Goal: Obtain resource: Download file/media

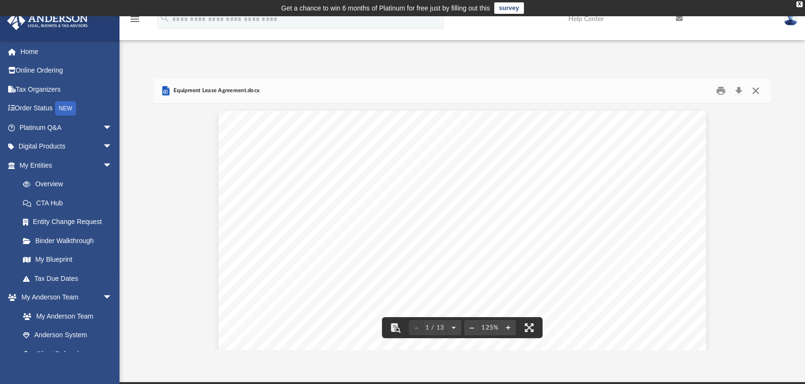
click at [762, 88] on button "Close" at bounding box center [755, 91] width 17 height 15
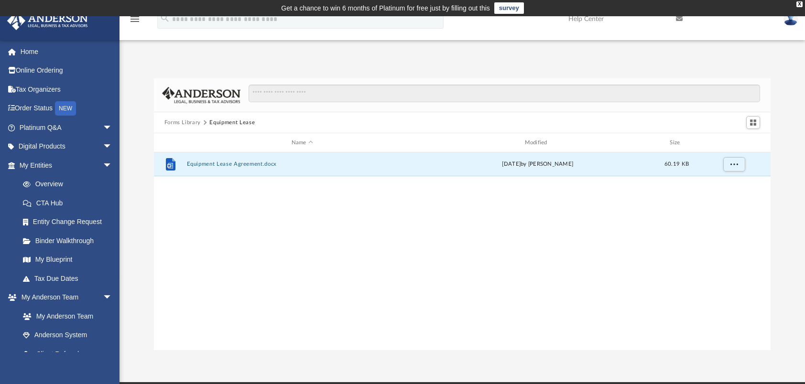
click at [185, 122] on button "Forms Library" at bounding box center [182, 122] width 36 height 9
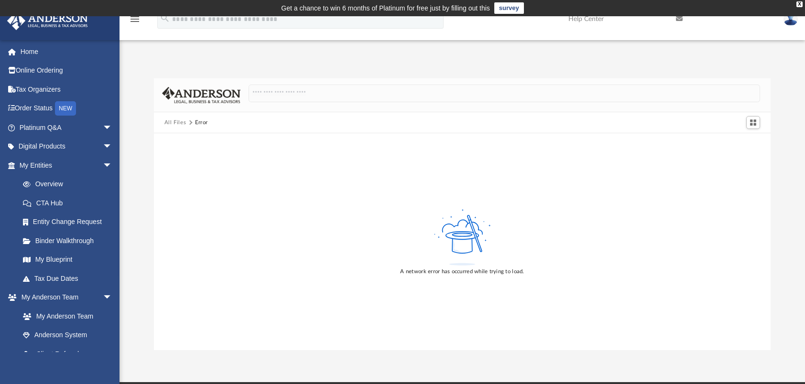
click at [182, 122] on button "All Files" at bounding box center [175, 122] width 22 height 9
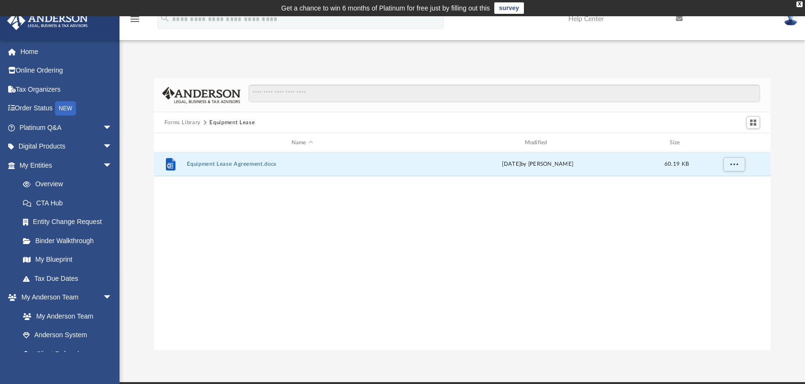
scroll to position [210, 609]
click at [181, 122] on button "Forms Library" at bounding box center [182, 122] width 36 height 9
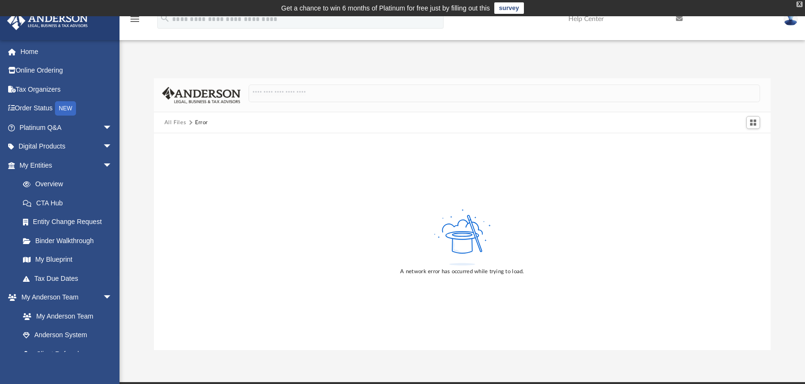
click at [798, 3] on div "X" at bounding box center [799, 4] width 6 height 6
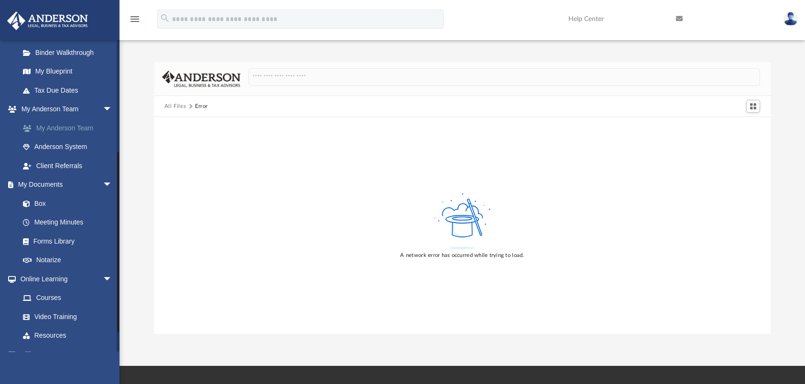
scroll to position [191, 0]
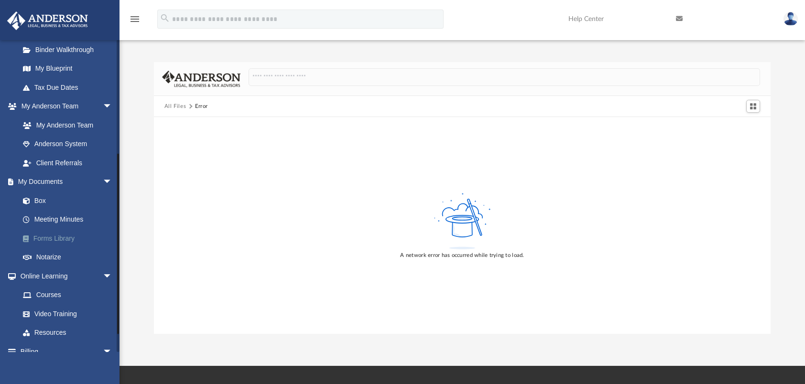
click at [60, 238] on link "Forms Library" at bounding box center [69, 238] width 113 height 19
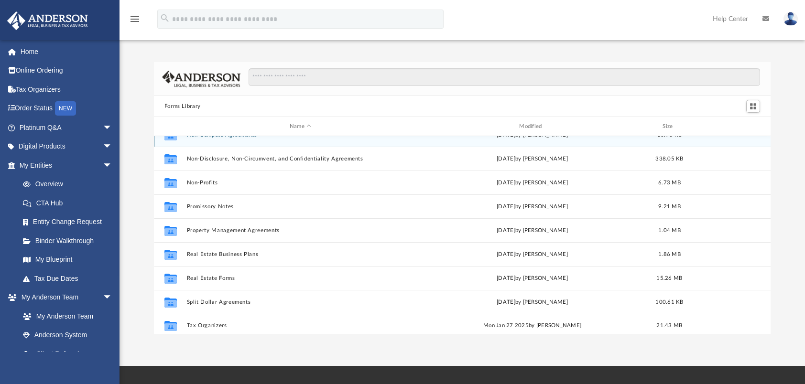
scroll to position [518, 0]
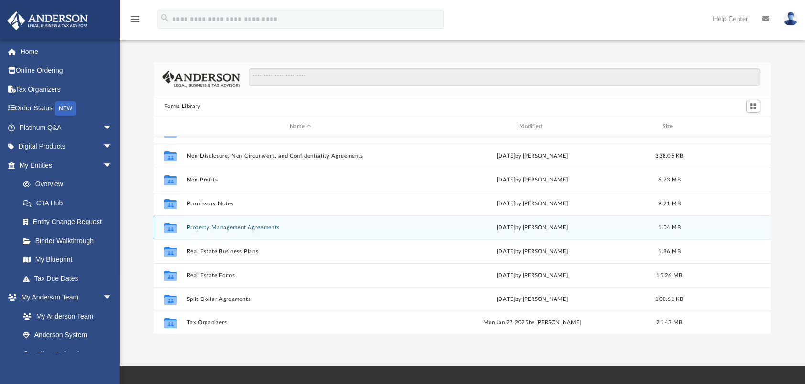
click at [257, 225] on button "Property Management Agreements" at bounding box center [299, 228] width 227 height 6
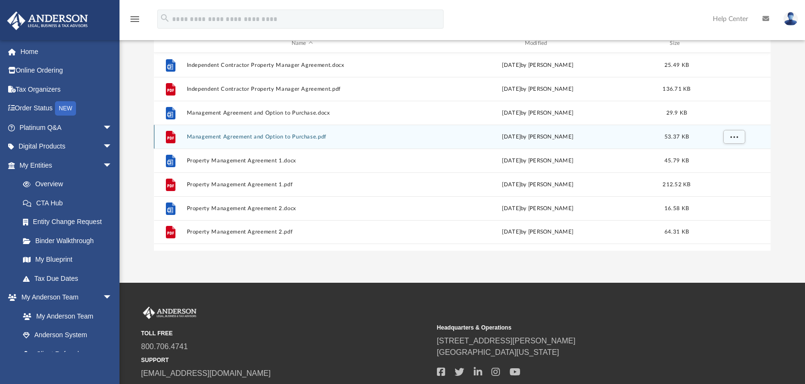
scroll to position [143, 0]
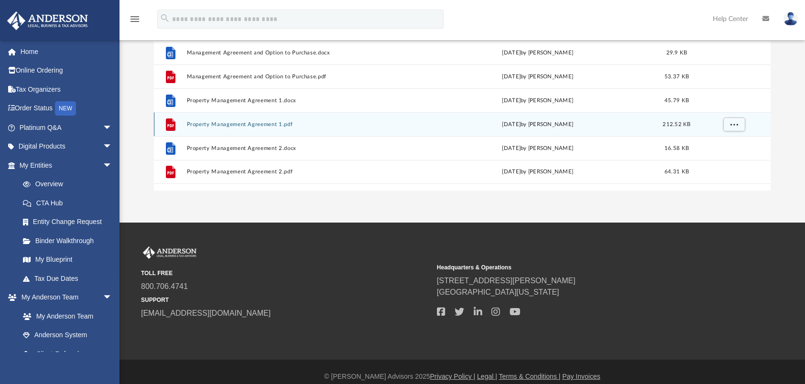
click at [208, 124] on button "Property Management Agreement 1.pdf" at bounding box center [301, 124] width 231 height 6
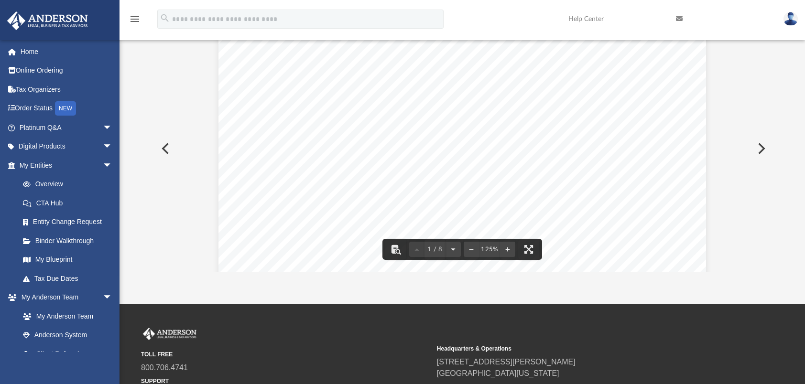
scroll to position [191, 0]
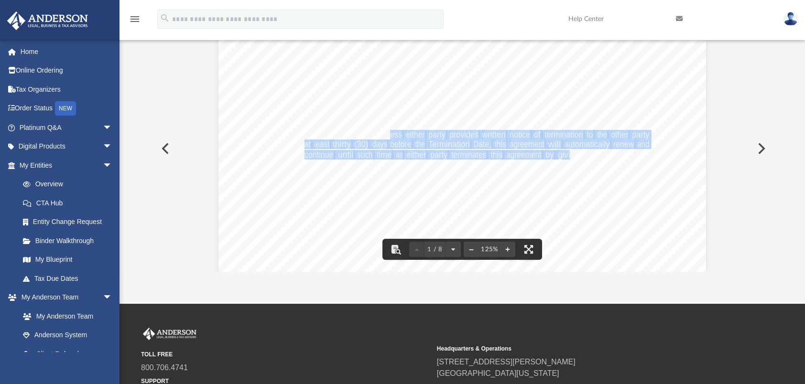
drag, startPoint x: 410, startPoint y: 132, endPoint x: 566, endPoint y: 152, distance: 157.0
click at [284, 157] on div "Property Management Agreement Page 1 of 8 PROPERTY MANAGEMENT AGREEMENT 1. PART…" at bounding box center [461, 156] width 487 height 631
click at [547, 165] on div "Property Management Agreement Page 1 of 8 PROPERTY MANAGEMENT AGREEMENT 1. PART…" at bounding box center [461, 156] width 487 height 631
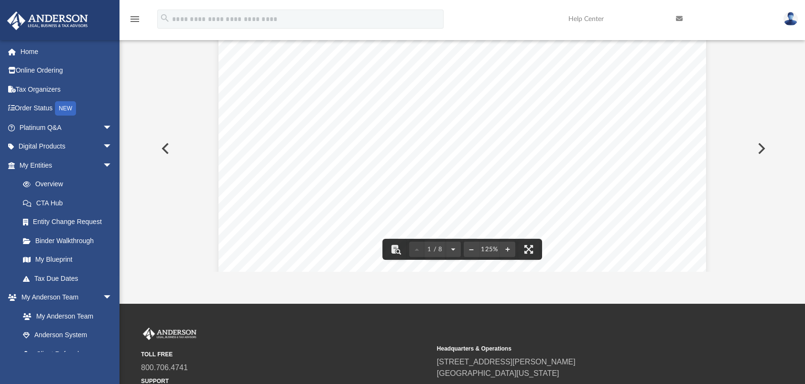
click at [644, 175] on span "is" at bounding box center [647, 175] width 6 height 9
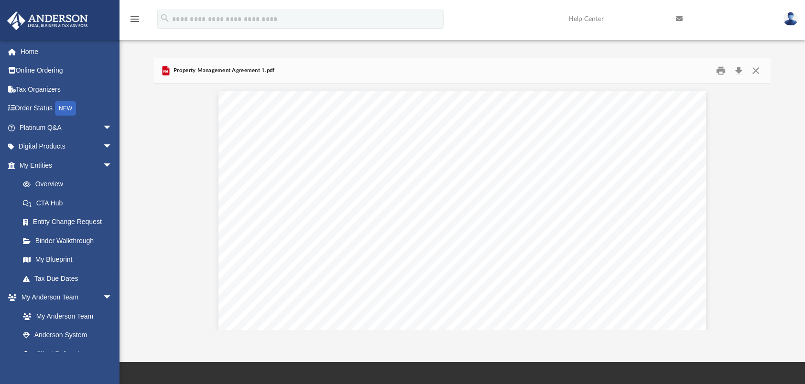
scroll to position [0, 0]
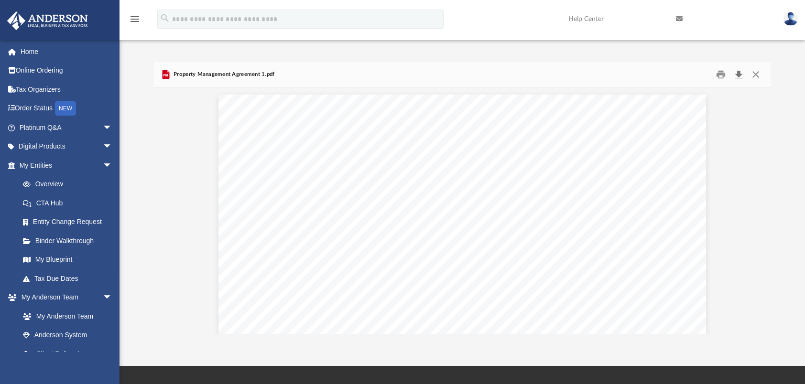
click at [735, 74] on button "Download" at bounding box center [738, 74] width 17 height 15
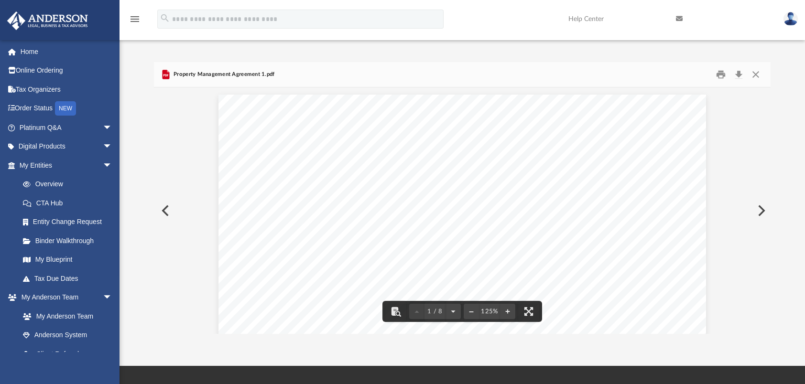
click at [755, 74] on button "Close" at bounding box center [755, 74] width 17 height 15
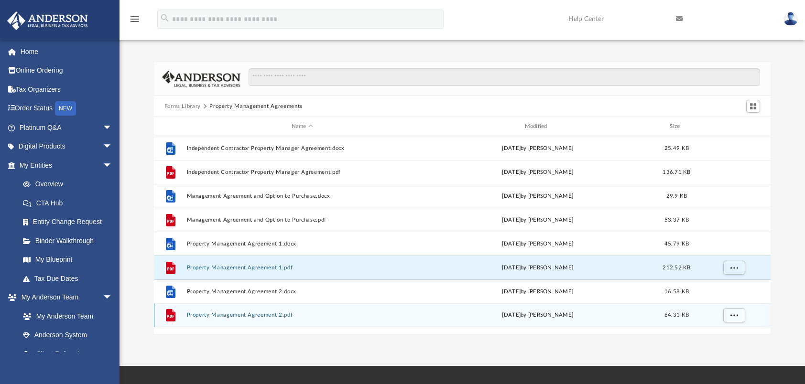
click at [237, 314] on button "Property Management Agreement 2.pdf" at bounding box center [301, 315] width 231 height 6
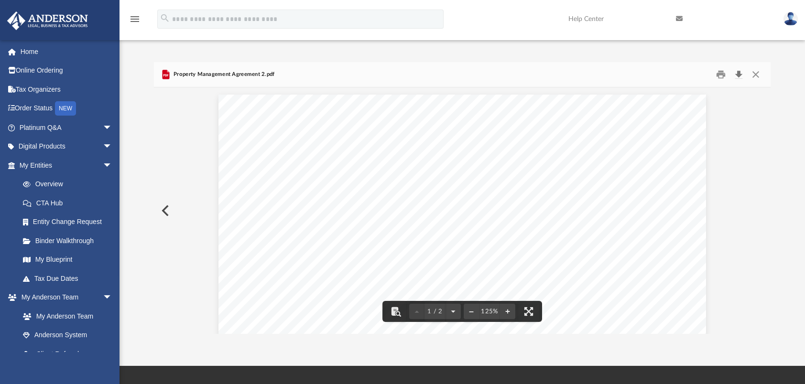
click at [738, 72] on button "Download" at bounding box center [738, 74] width 17 height 15
click at [758, 75] on button "Close" at bounding box center [755, 74] width 17 height 15
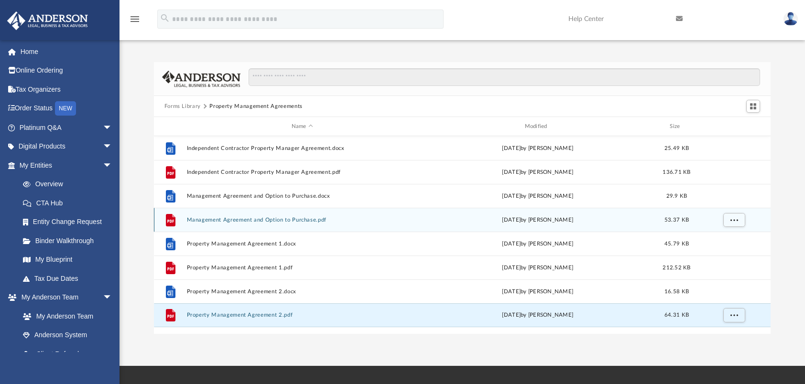
click at [288, 220] on button "Management Agreement and Option to Purchase.pdf" at bounding box center [301, 220] width 231 height 6
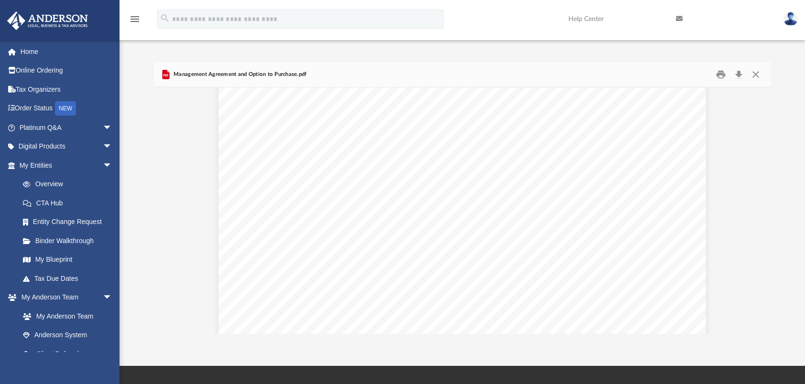
scroll to position [764, 0]
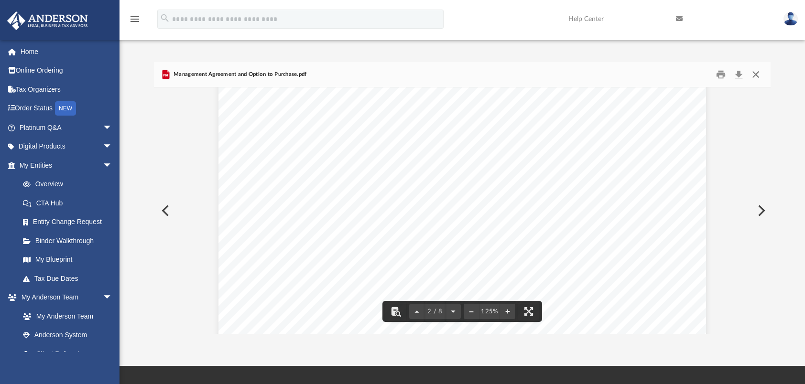
click at [758, 70] on button "Close" at bounding box center [755, 74] width 17 height 15
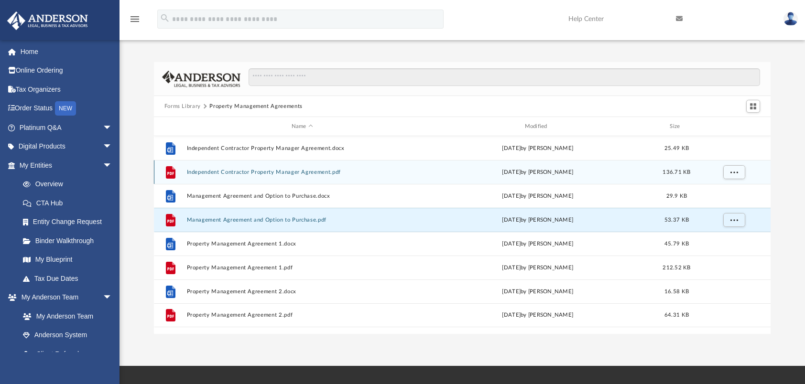
click at [273, 173] on button "Independent Contractor Property Manager Agreement.pdf" at bounding box center [301, 172] width 231 height 6
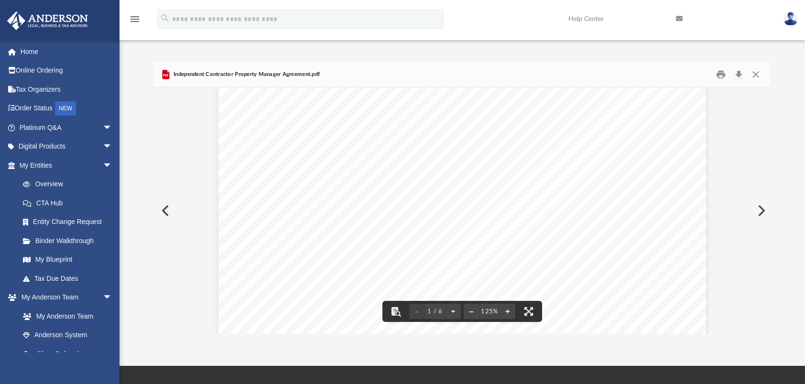
scroll to position [96, 0]
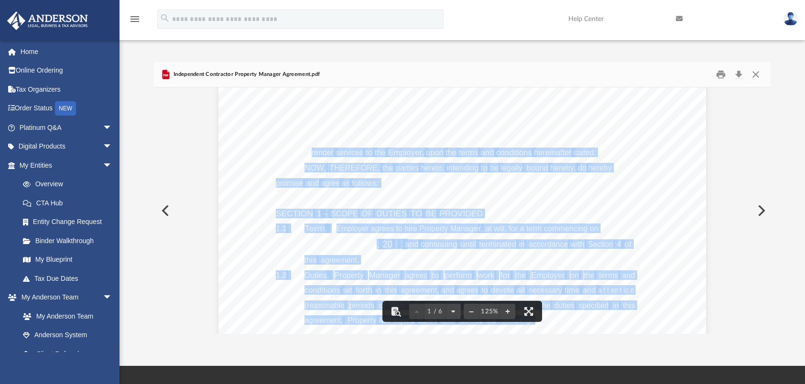
drag, startPoint x: 307, startPoint y: 150, endPoint x: 525, endPoint y: 161, distance: 218.6
click at [525, 161] on div "INDEPENDENT CONTRACTOR PROPERTY MANAGER AGREEMENT THIS AGREEMENT made and enter…" at bounding box center [461, 314] width 487 height 631
drag, startPoint x: 525, startPoint y: 161, endPoint x: 498, endPoint y: 166, distance: 27.7
click at [498, 163] on div "INDEPENDENT CONTRACTOR PROPERTY MANAGER AGREEMENT THIS AGREEMENT made and enter…" at bounding box center [461, 314] width 487 height 631
click at [441, 177] on div "INDEPENDENT CONTRACTOR PROPERTY MANAGER AGREEMENT THIS AGREEMENT made and enter…" at bounding box center [461, 314] width 487 height 631
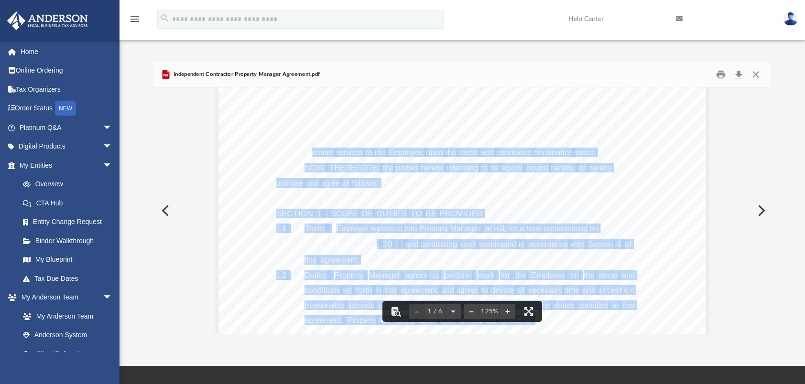
drag, startPoint x: 437, startPoint y: 209, endPoint x: 444, endPoint y: 210, distance: 7.2
click at [439, 210] on span "PROVIDED" at bounding box center [460, 214] width 43 height 8
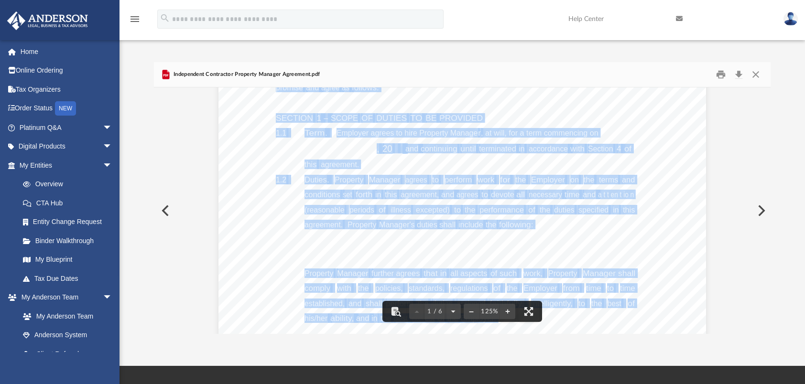
click at [641, 192] on div "INDEPENDENT CONTRACTOR PROPERTY MANAGER AGREEMENT THIS AGREEMENT made and enter…" at bounding box center [461, 218] width 487 height 631
click at [694, 200] on div "INDEPENDENT CONTRACTOR PROPERTY MANAGER AGREEMENT THIS AGREEMENT made and enter…" at bounding box center [461, 218] width 487 height 631
click at [758, 75] on button "Close" at bounding box center [755, 74] width 17 height 15
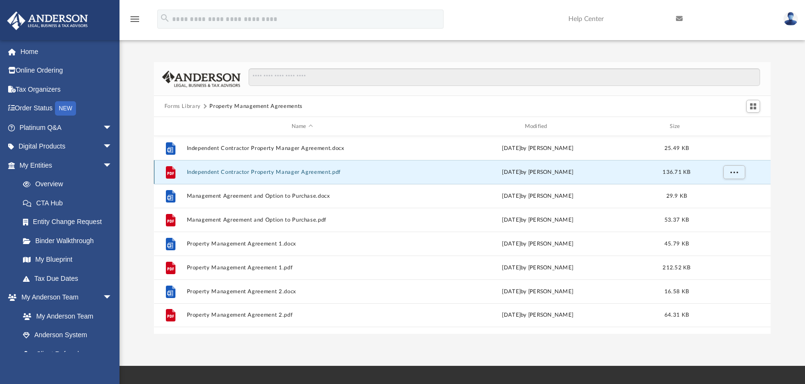
click at [202, 173] on button "Independent Contractor Property Manager Agreement.pdf" at bounding box center [301, 172] width 231 height 6
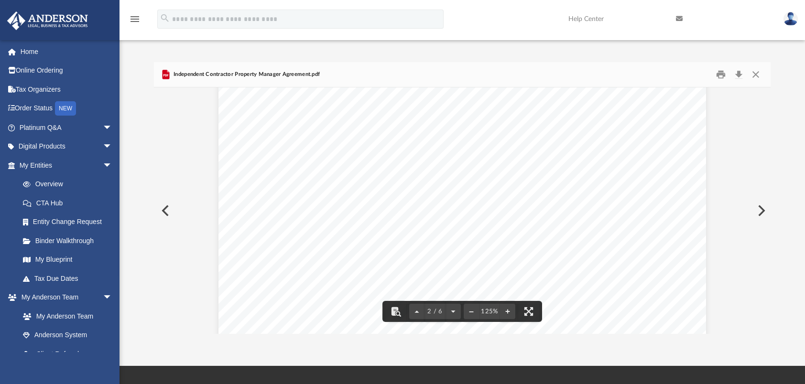
scroll to position [1003, 0]
click at [756, 72] on button "Close" at bounding box center [755, 74] width 17 height 15
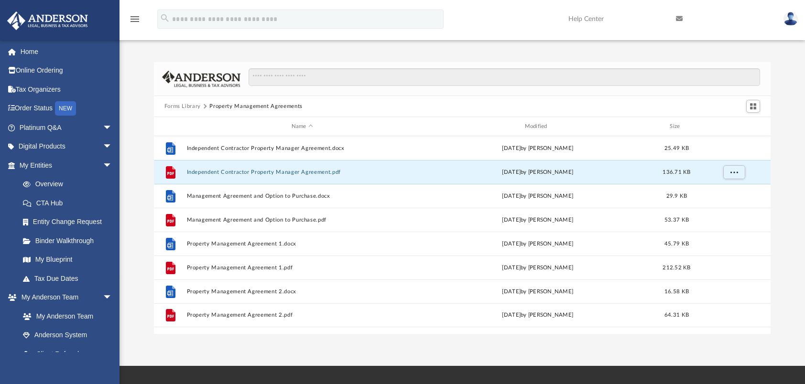
click at [188, 103] on button "Forms Library" at bounding box center [182, 106] width 36 height 9
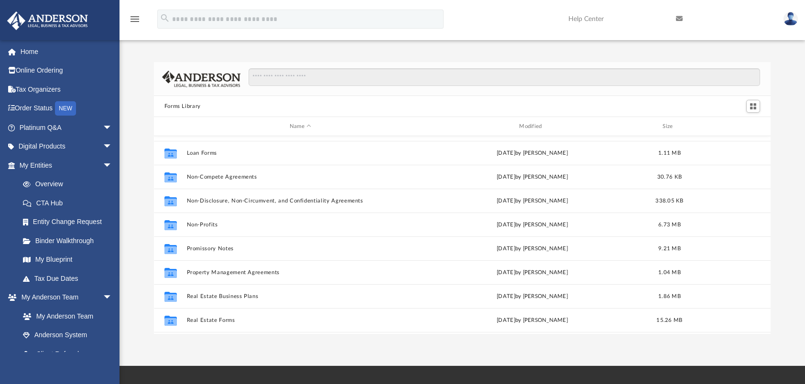
scroll to position [518, 0]
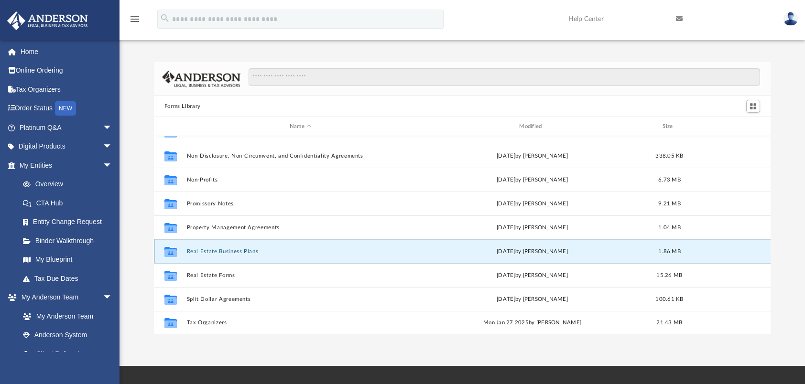
click at [247, 248] on button "Real Estate Business Plans" at bounding box center [299, 251] width 227 height 6
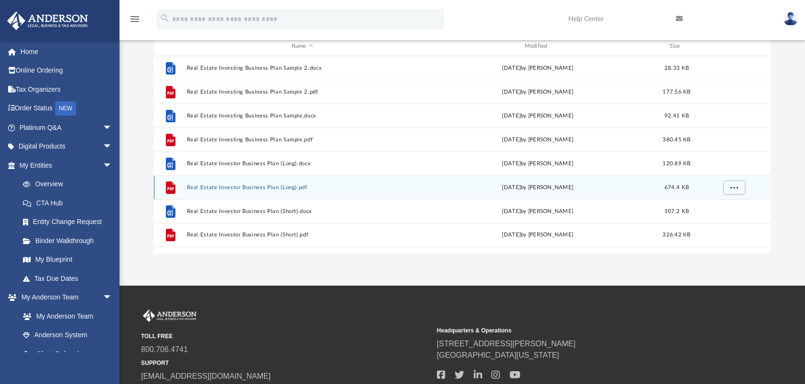
scroll to position [143, 0]
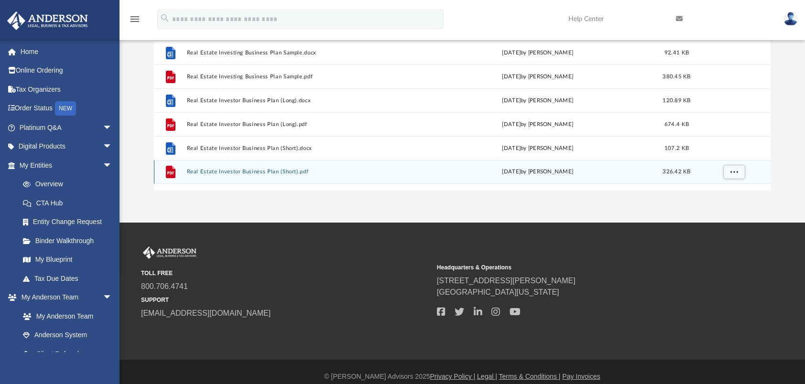
click at [261, 172] on button "Real Estate Investor Business Plan (Short).pdf" at bounding box center [301, 172] width 231 height 6
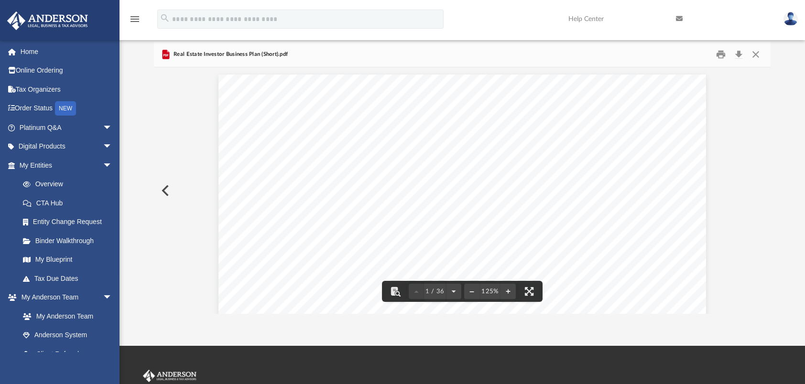
scroll to position [0, 0]
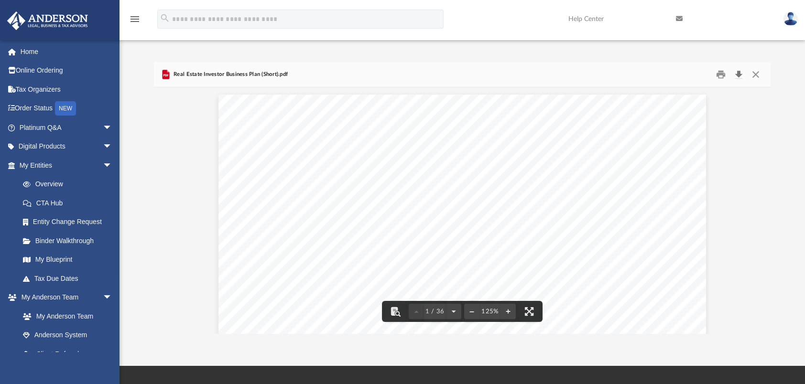
click at [740, 73] on button "Download" at bounding box center [738, 74] width 17 height 15
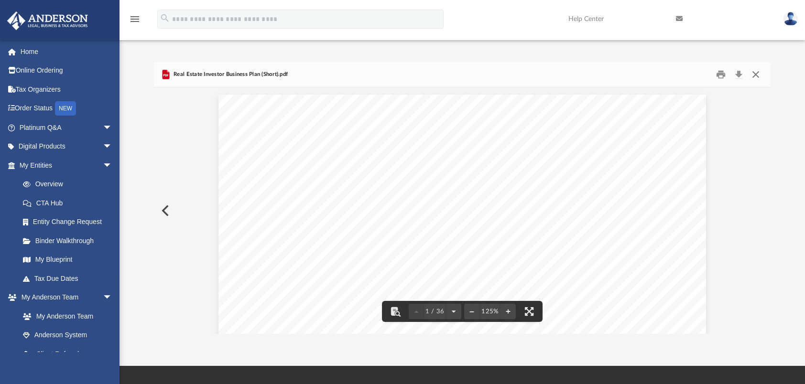
click at [758, 76] on button "Close" at bounding box center [755, 74] width 17 height 15
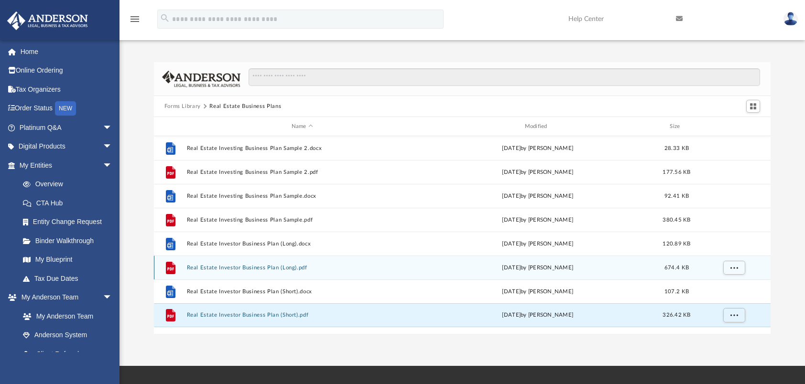
click at [259, 267] on button "Real Estate Investor Business Plan (Long).pdf" at bounding box center [301, 268] width 231 height 6
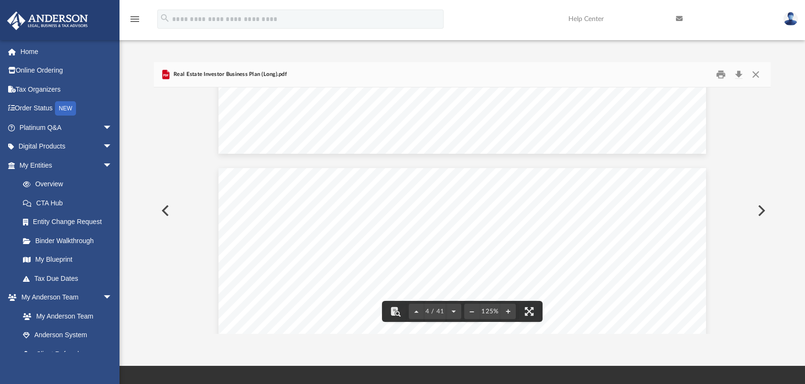
scroll to position [1911, 0]
click at [758, 75] on button "Close" at bounding box center [755, 74] width 17 height 15
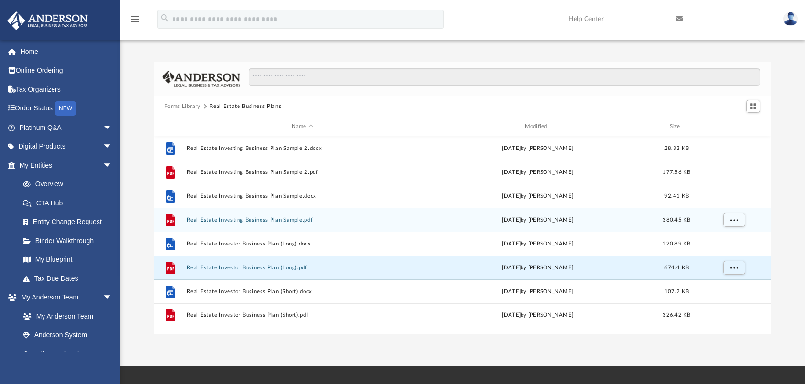
click at [261, 220] on button "Real Estate Investing Business Plan Sample.pdf" at bounding box center [301, 220] width 231 height 6
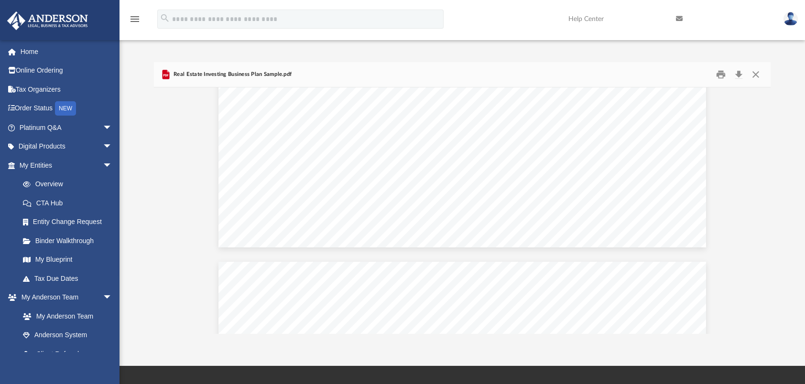
scroll to position [812, 0]
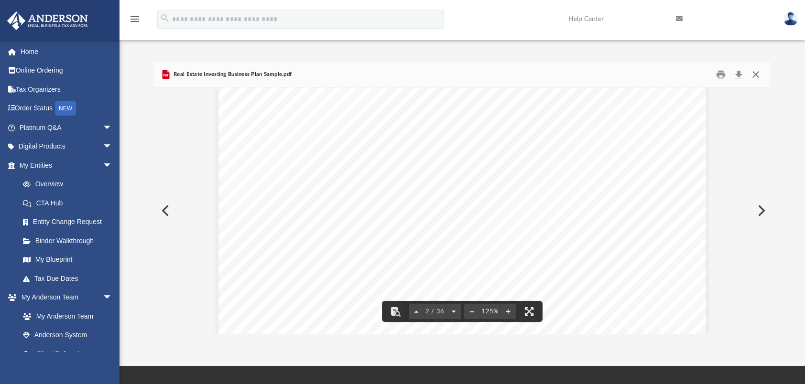
click at [758, 71] on button "Close" at bounding box center [755, 74] width 17 height 15
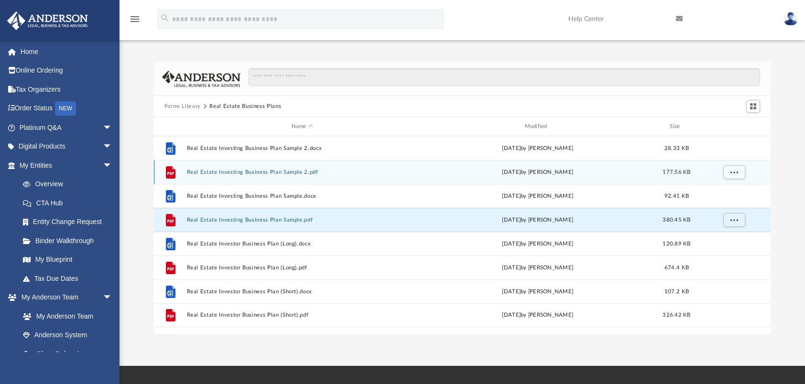
click at [281, 172] on button "Real Estate Investing Business Plan Sample 2.pdf" at bounding box center [301, 172] width 231 height 6
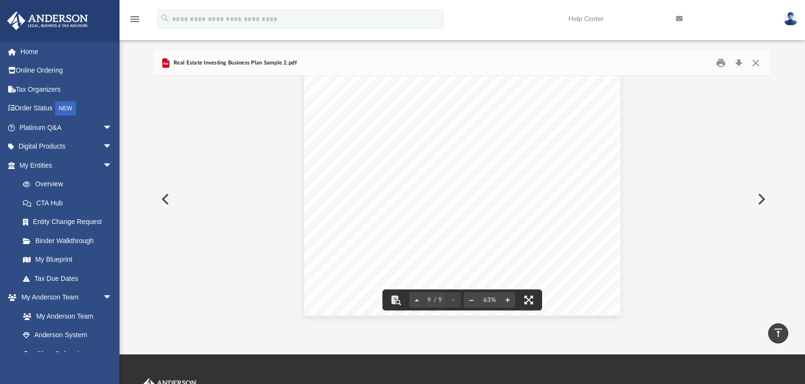
scroll to position [10, 0]
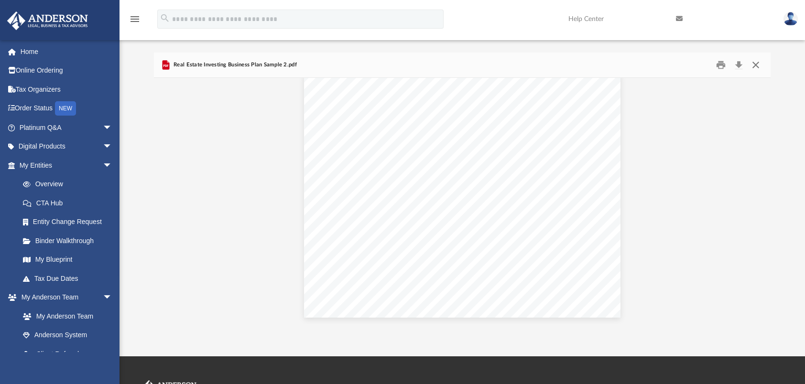
click at [753, 62] on button "Close" at bounding box center [755, 65] width 17 height 15
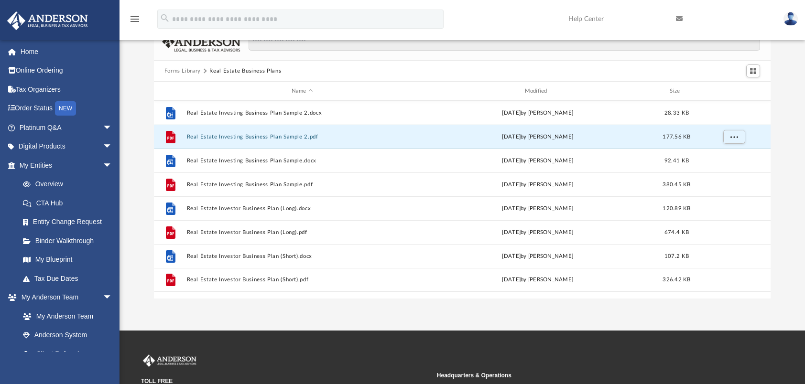
scroll to position [0, 0]
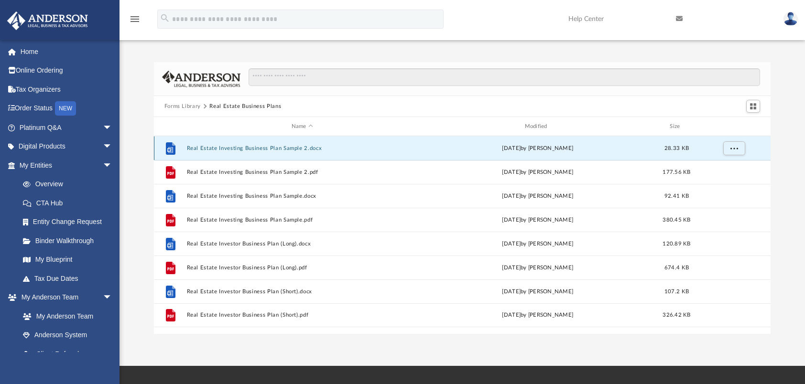
click at [218, 148] on button "Real Estate Investing Business Plan Sample 2.docx" at bounding box center [301, 148] width 231 height 6
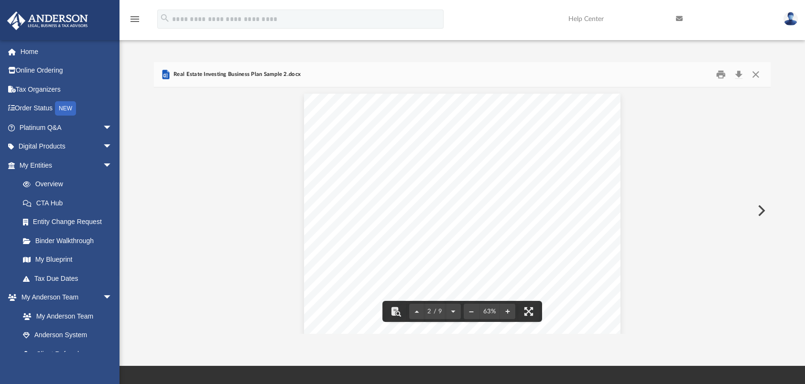
scroll to position [526, 0]
click at [755, 74] on button "Close" at bounding box center [755, 74] width 17 height 15
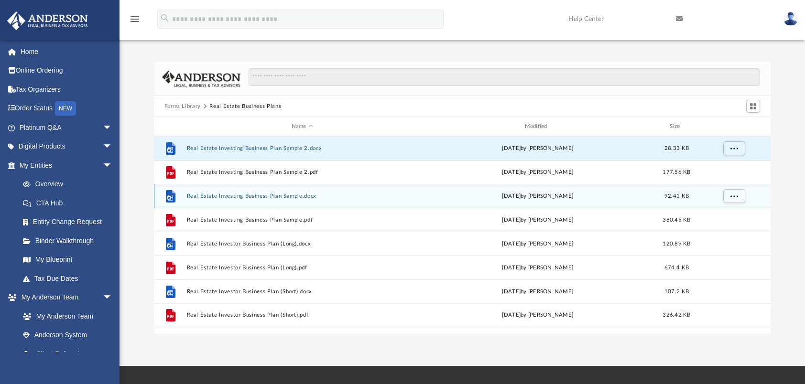
click at [222, 196] on button "Real Estate Investing Business Plan Sample.docx" at bounding box center [301, 196] width 231 height 6
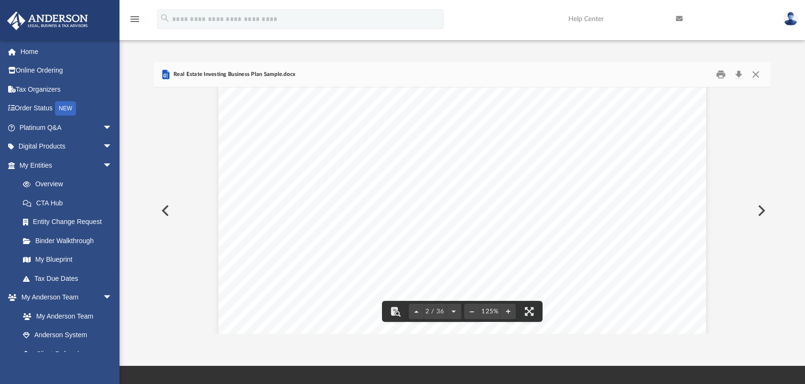
scroll to position [1051, 0]
click at [756, 75] on button "Close" at bounding box center [755, 74] width 17 height 15
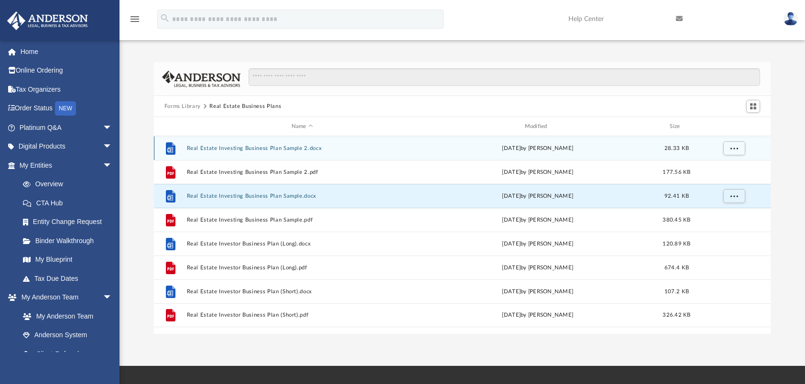
click at [309, 146] on button "Real Estate Investing Business Plan Sample 2.docx" at bounding box center [301, 148] width 231 height 6
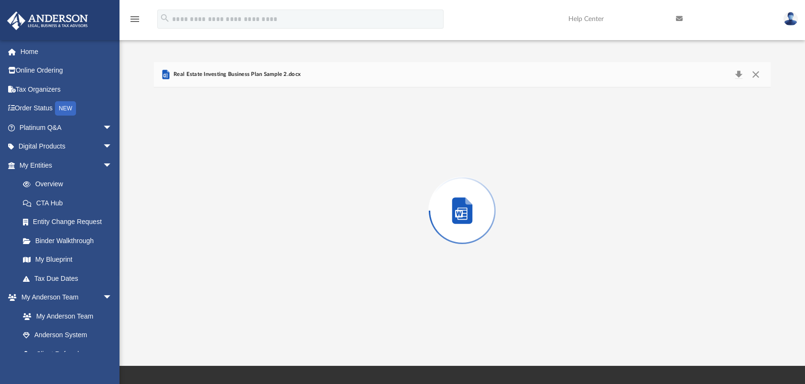
scroll to position [517, 0]
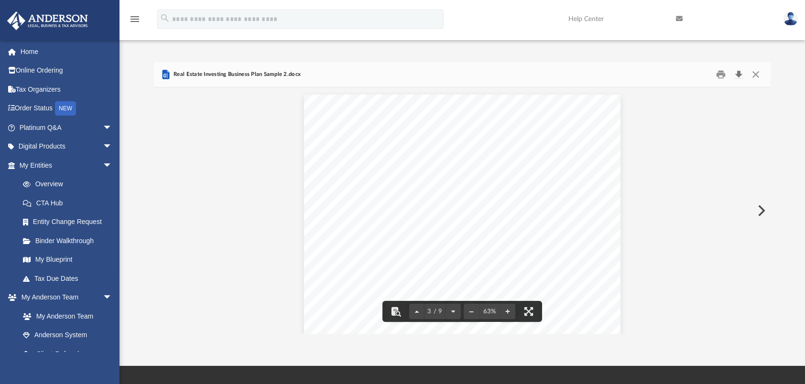
click at [740, 72] on button "Download" at bounding box center [738, 74] width 17 height 15
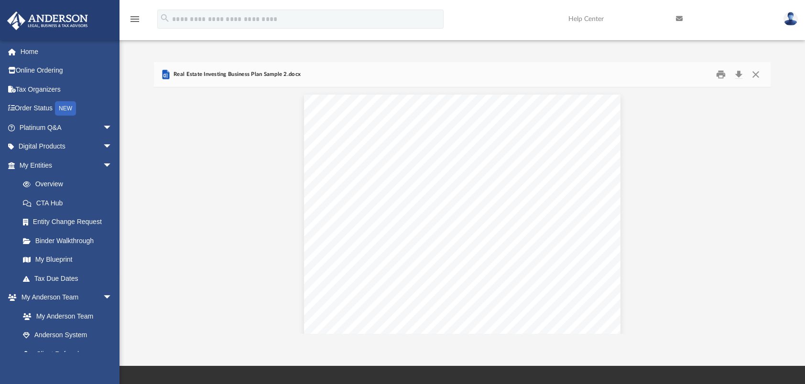
click at [547, 63] on div "Real Estate Investing Business Plan Sample 2.docx" at bounding box center [462, 74] width 617 height 25
click at [759, 73] on button "Close" at bounding box center [755, 74] width 17 height 15
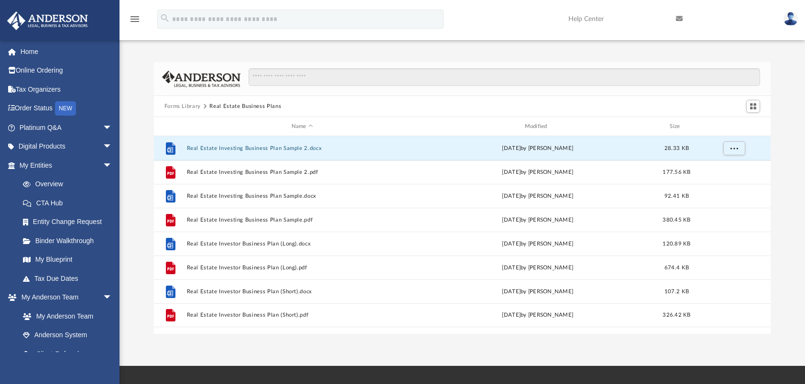
click at [191, 106] on button "Forms Library" at bounding box center [182, 106] width 36 height 9
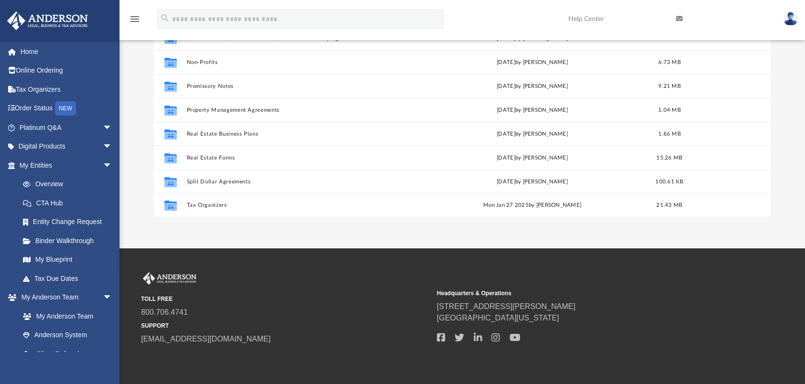
scroll to position [153, 0]
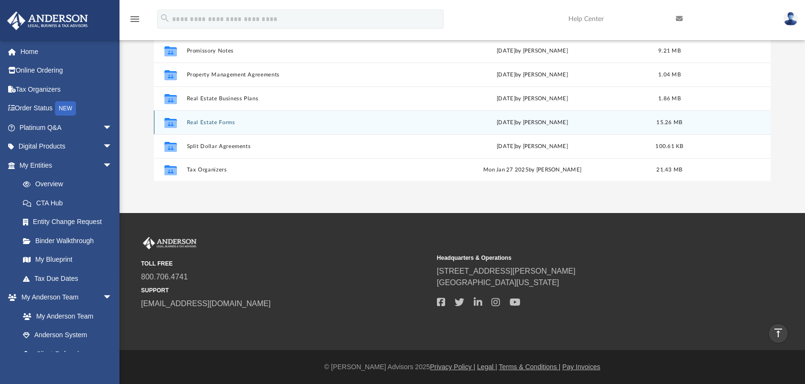
click at [218, 123] on button "Real Estate Forms" at bounding box center [299, 122] width 227 height 6
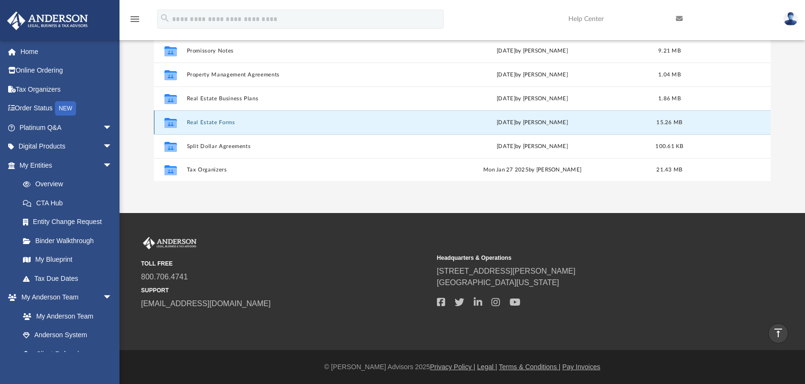
click at [197, 121] on button "Real Estate Forms" at bounding box center [299, 122] width 227 height 6
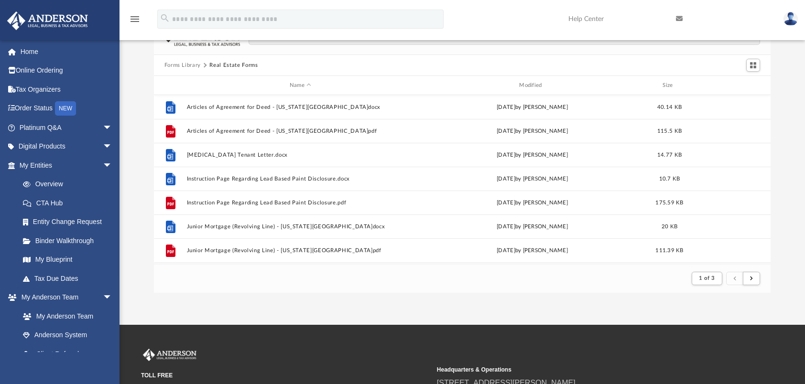
scroll to position [0, 0]
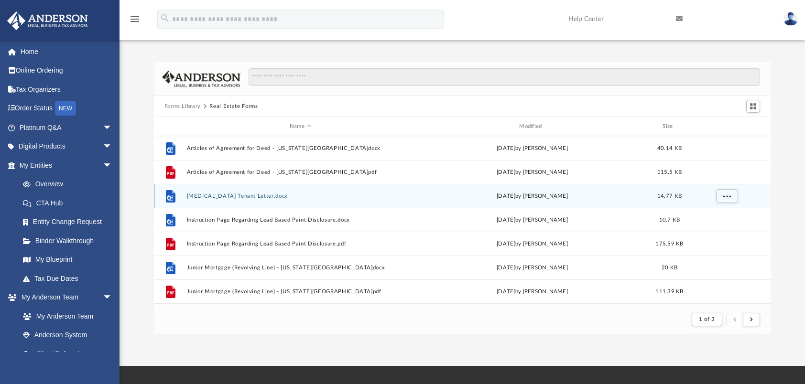
click at [208, 195] on button "Covid-19 Tenant Letter.docx" at bounding box center [299, 196] width 227 height 6
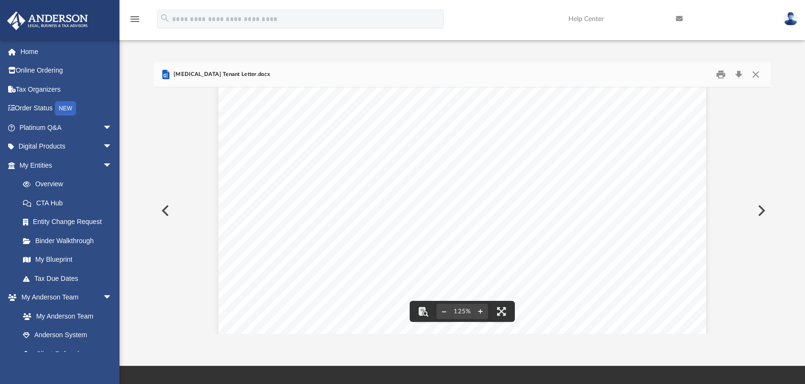
scroll to position [191, 0]
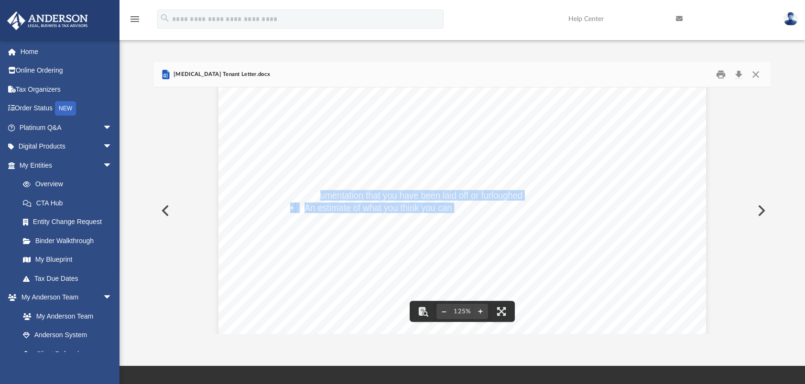
drag, startPoint x: 317, startPoint y: 197, endPoint x: 451, endPoint y: 207, distance: 134.2
click at [451, 207] on div "Dear [Tenant] During this trying time in our nation’s history we as a community…" at bounding box center [461, 218] width 487 height 631
drag, startPoint x: 451, startPoint y: 207, endPoint x: 561, endPoint y: 211, distance: 110.4
click at [561, 211] on div "Dear [Tenant] During this trying time in our nation’s history we as a community…" at bounding box center [461, 218] width 487 height 631
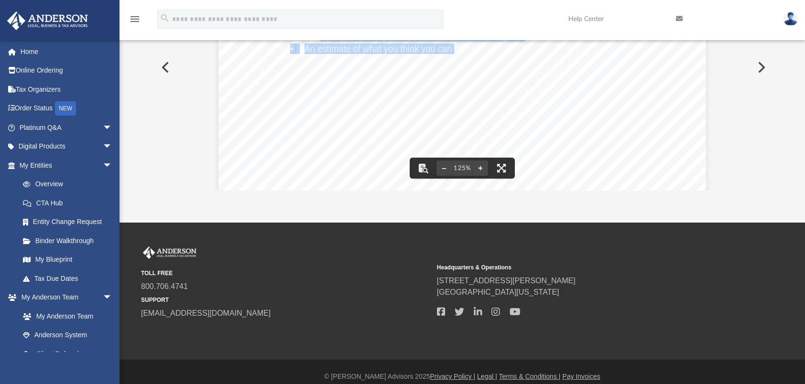
scroll to position [0, 0]
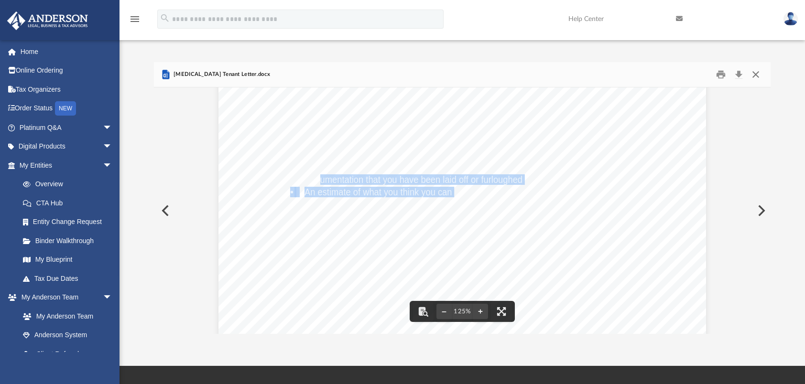
click at [755, 74] on button "Close" at bounding box center [755, 74] width 17 height 15
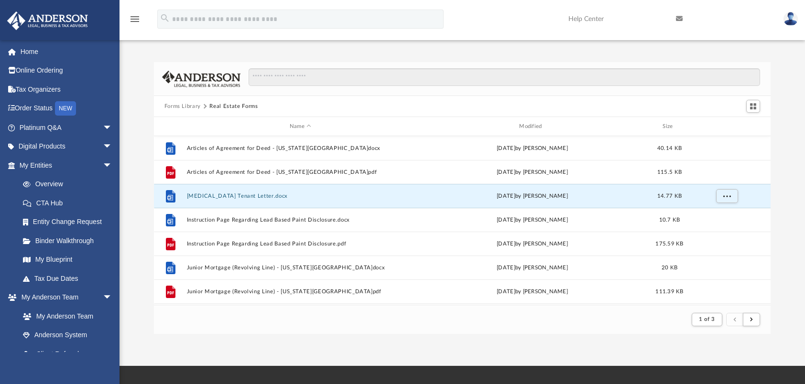
click at [192, 103] on button "Forms Library" at bounding box center [182, 106] width 36 height 9
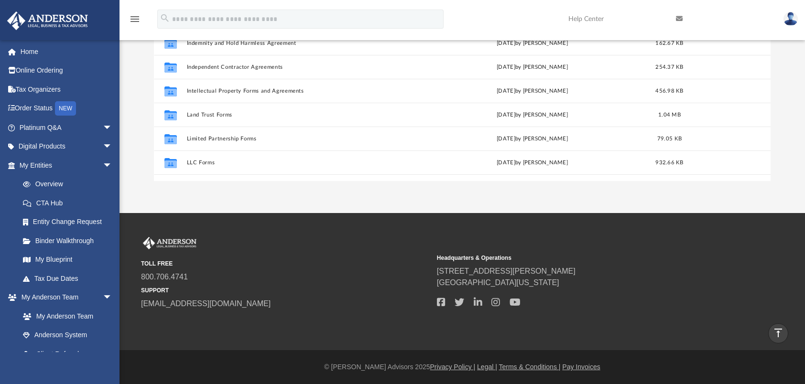
scroll to position [518, 0]
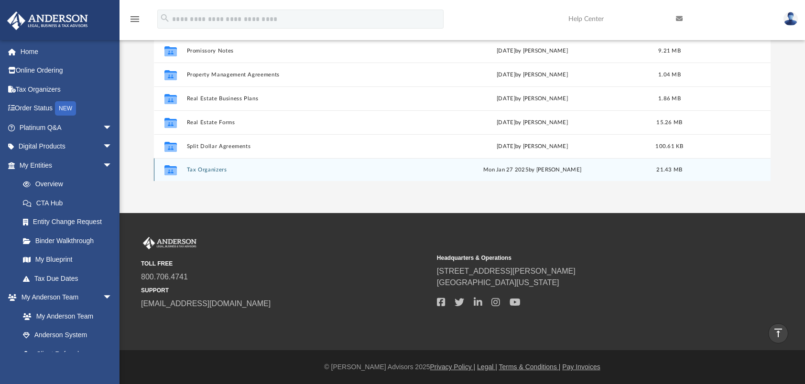
click at [213, 171] on button "Tax Organizers" at bounding box center [299, 170] width 227 height 6
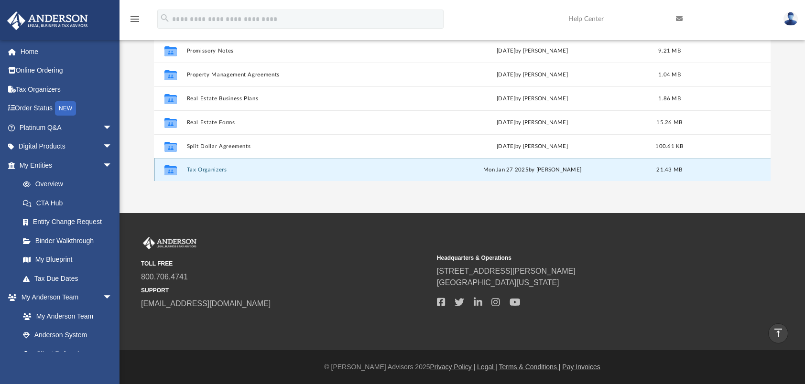
scroll to position [0, 0]
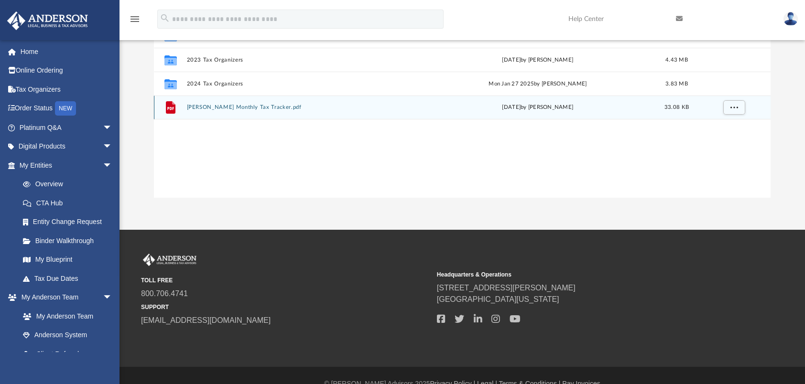
click at [213, 107] on button "Anderson Monthly Tax Tracker.pdf" at bounding box center [301, 107] width 231 height 6
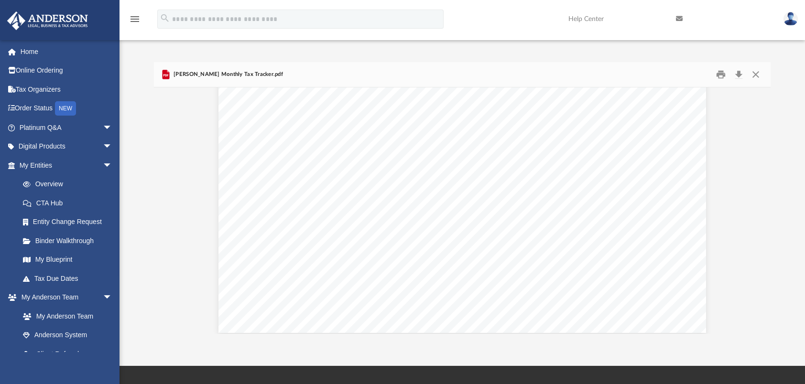
scroll to position [398, 0]
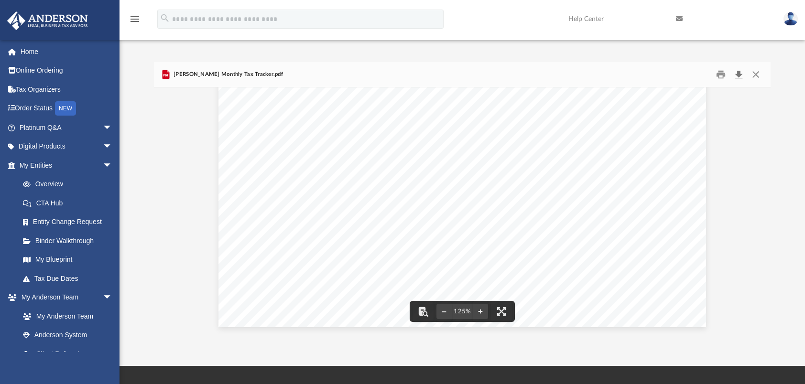
click at [737, 71] on button "Download" at bounding box center [738, 74] width 17 height 15
click at [755, 75] on button "Close" at bounding box center [755, 74] width 17 height 15
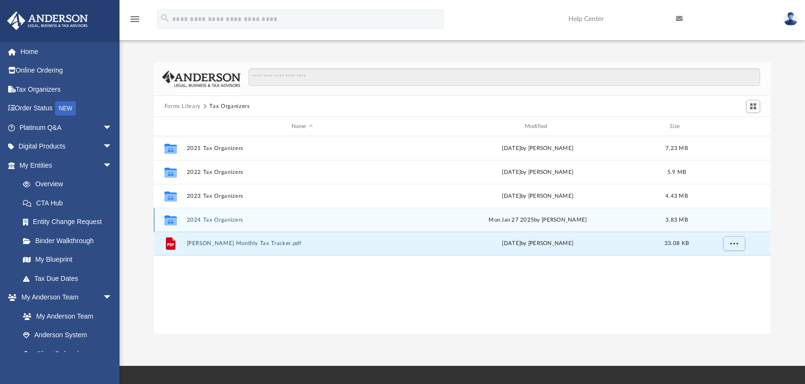
click at [205, 221] on button "2024 Tax Organizers" at bounding box center [301, 220] width 231 height 6
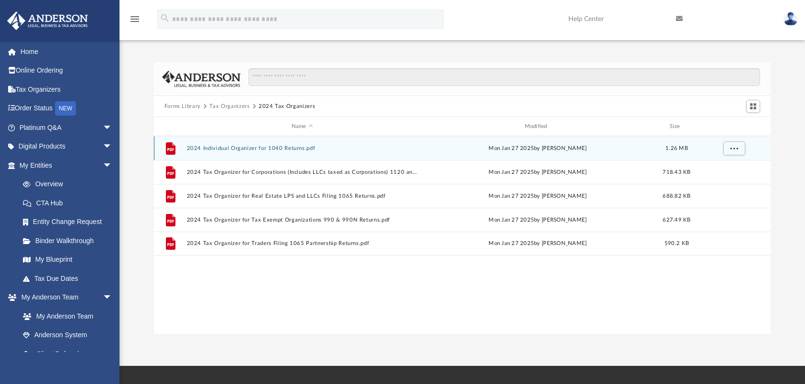
click at [229, 149] on button "2024 Individual Organizer for 1040 Returns.pdf" at bounding box center [301, 148] width 231 height 6
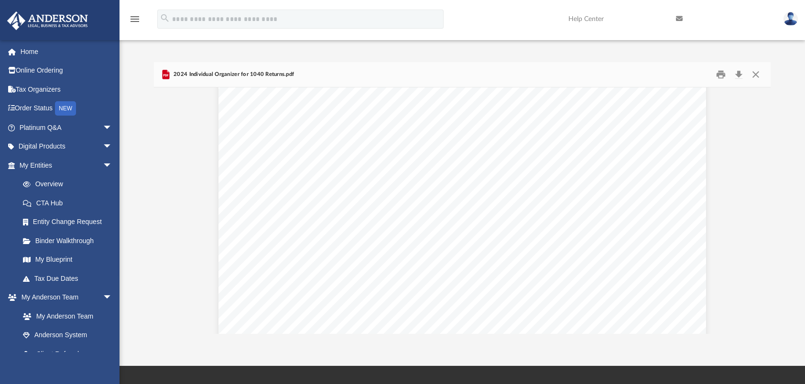
scroll to position [10702, 0]
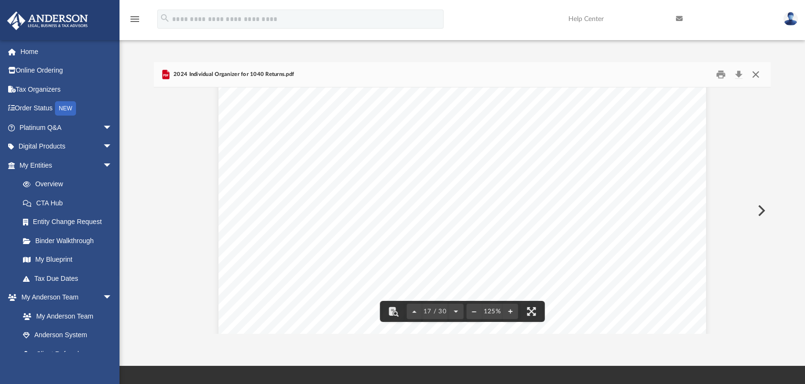
click at [758, 70] on button "Close" at bounding box center [755, 74] width 17 height 15
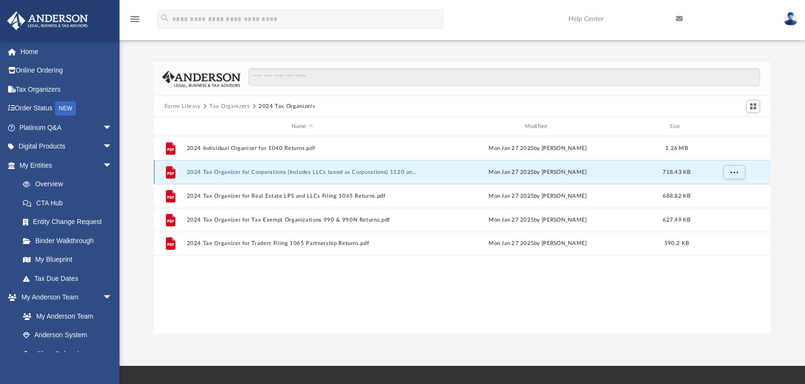
click at [328, 172] on button "2024 Tax Organizer for Corporations (Includes LLCs taxed as Corporations) 1120 …" at bounding box center [301, 172] width 231 height 6
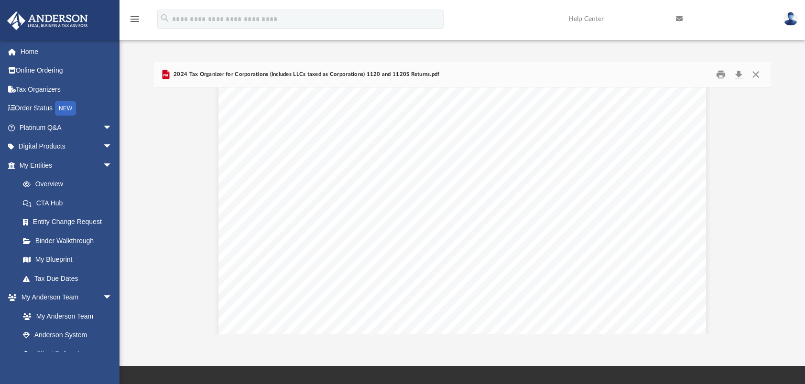
scroll to position [0, 0]
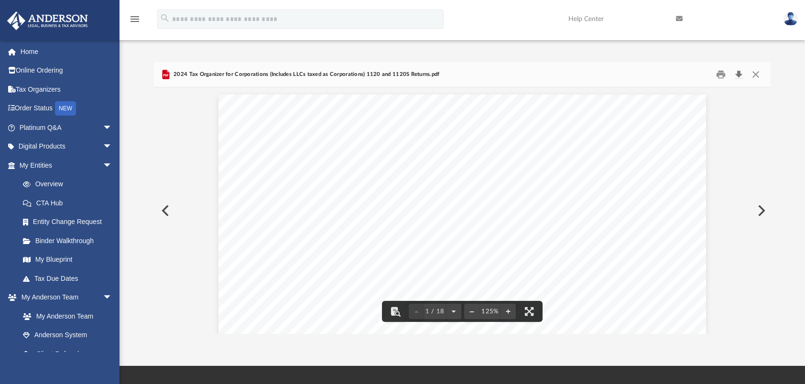
click at [738, 78] on button "Download" at bounding box center [738, 74] width 17 height 15
click at [754, 74] on button "Close" at bounding box center [755, 74] width 17 height 15
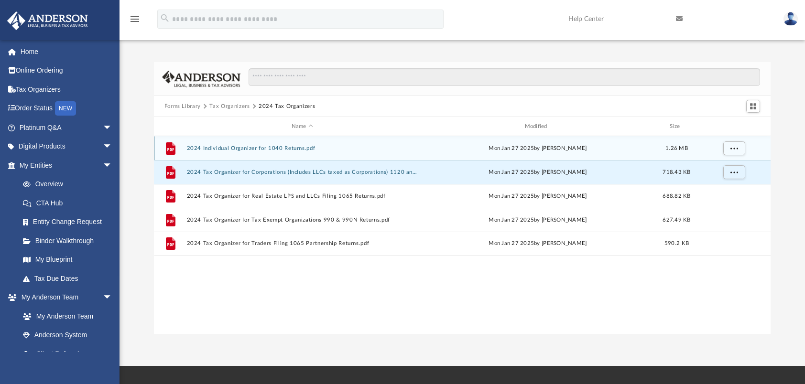
click at [237, 147] on button "2024 Individual Organizer for 1040 Returns.pdf" at bounding box center [301, 148] width 231 height 6
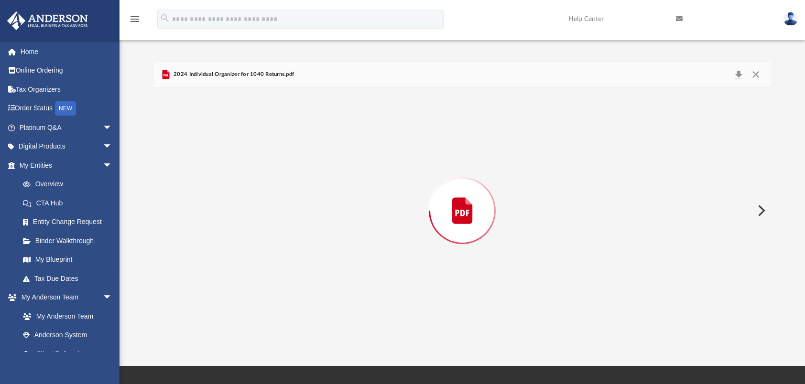
scroll to position [10320, 0]
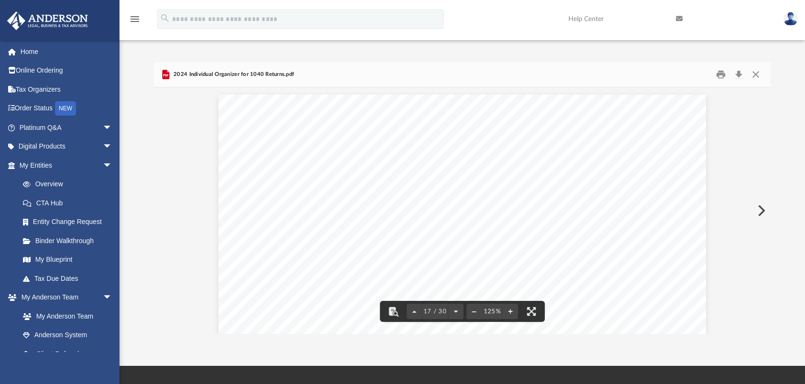
drag, startPoint x: 765, startPoint y: 219, endPoint x: 773, endPoint y: 79, distance: 139.7
click at [773, 79] on div "Forms Library Tax Organizers 2024 Tax Organizers Name Modified Size File 2024 I…" at bounding box center [461, 198] width 685 height 272
drag, startPoint x: 766, startPoint y: 219, endPoint x: 761, endPoint y: 100, distance: 118.6
click at [762, 95] on div "A n d e r s o n A d v i s o r s . c o m | 8 0 0 . 7 0 6 . 4 7 4 1 | N e v a d a…" at bounding box center [462, 210] width 617 height 247
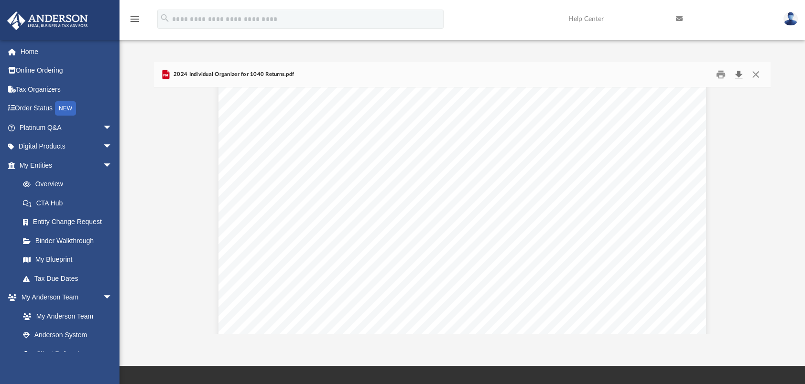
click at [741, 72] on button "Download" at bounding box center [738, 74] width 17 height 15
click at [755, 73] on button "Close" at bounding box center [755, 74] width 17 height 15
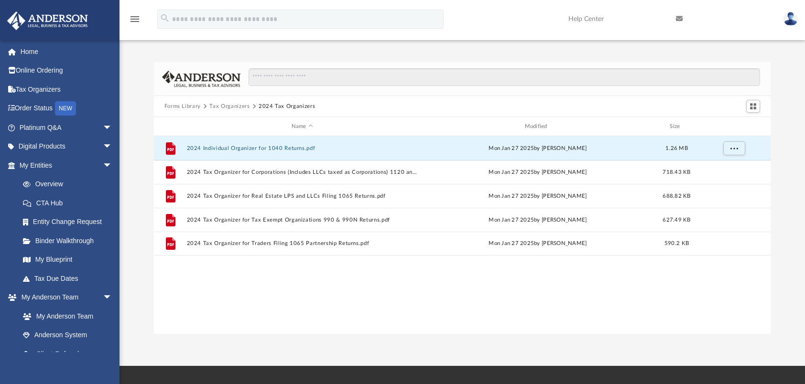
click at [231, 107] on button "Tax Organizers" at bounding box center [229, 106] width 40 height 9
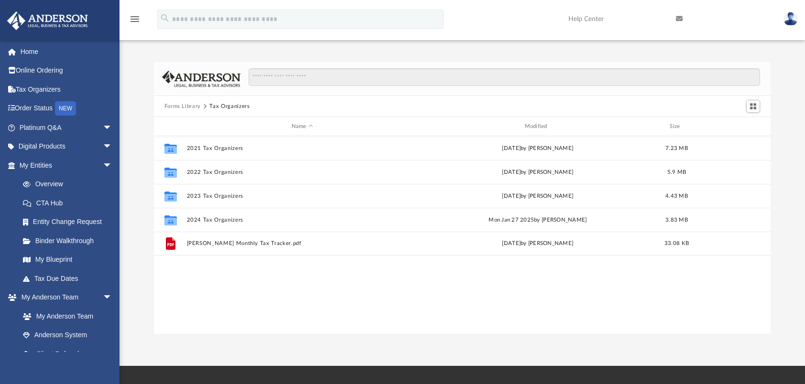
click at [183, 103] on button "Forms Library" at bounding box center [182, 106] width 36 height 9
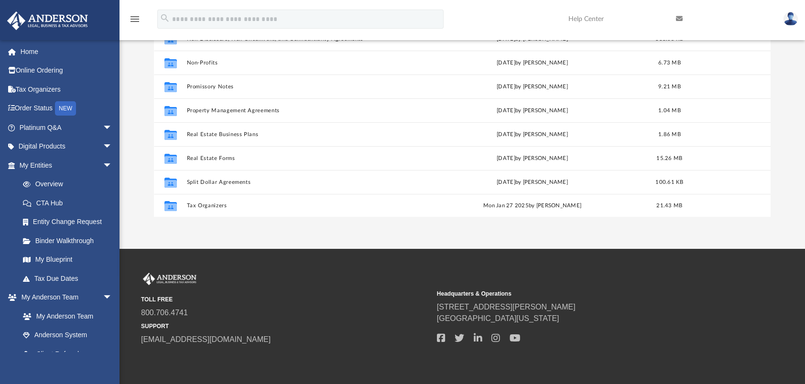
scroll to position [153, 0]
